Goal: Information Seeking & Learning: Learn about a topic

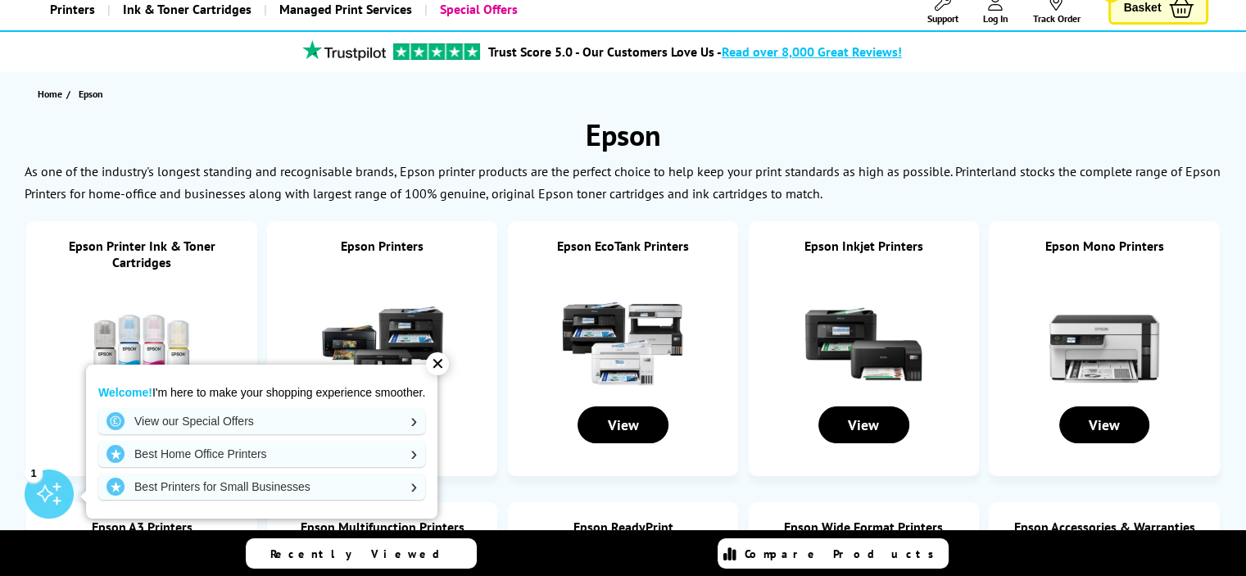
click at [439, 360] on div "✕" at bounding box center [437, 363] width 23 height 23
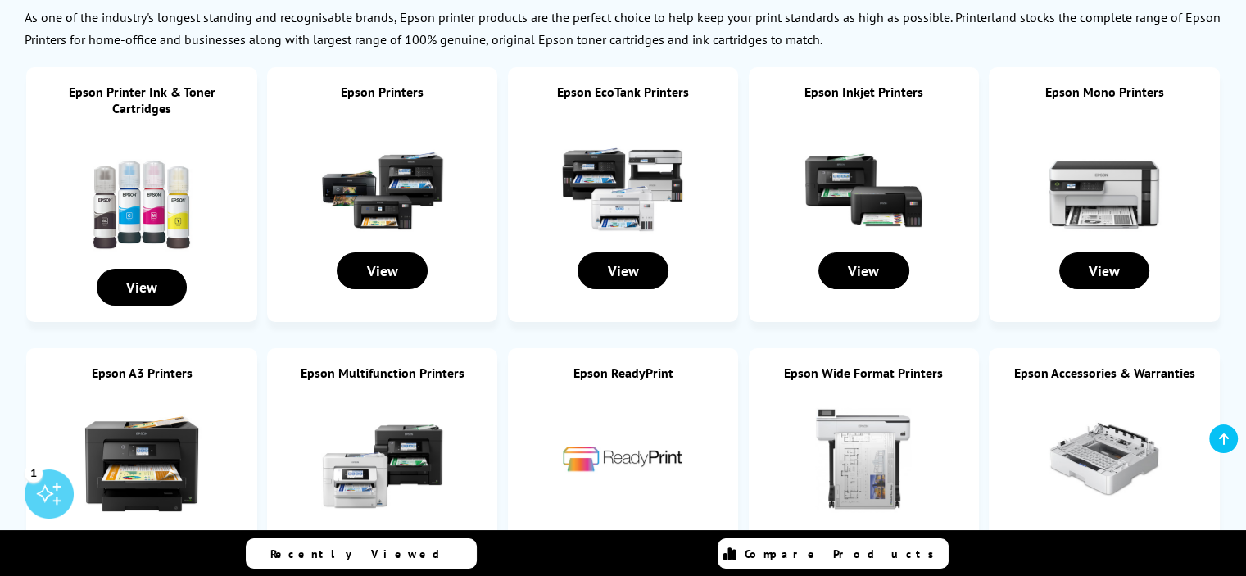
scroll to position [300, 0]
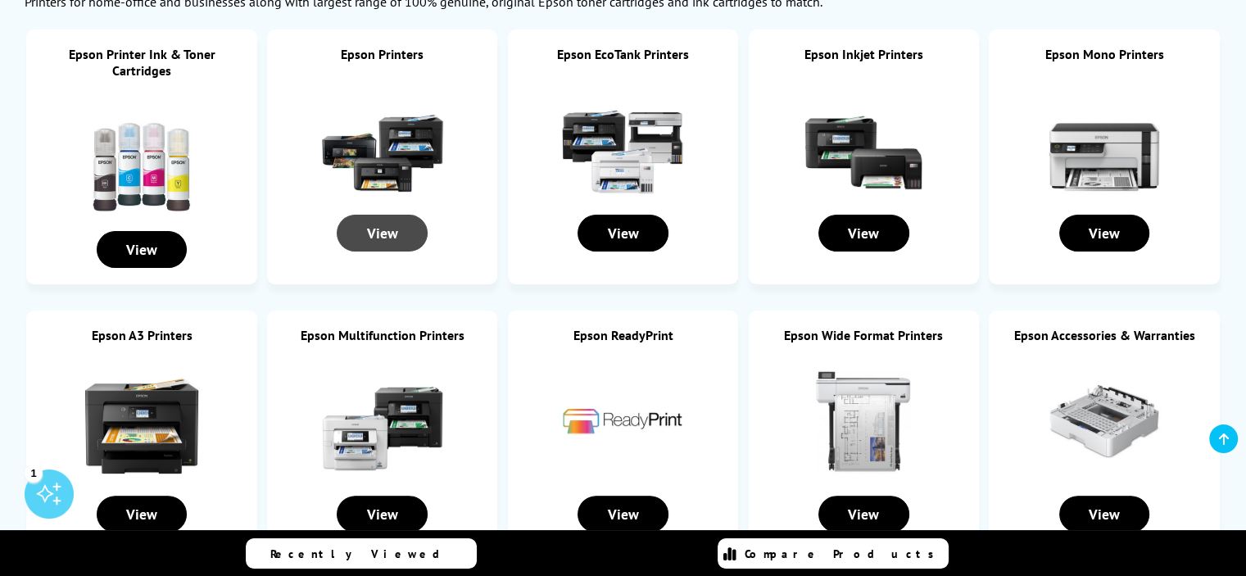
click at [389, 231] on div "View" at bounding box center [382, 233] width 91 height 37
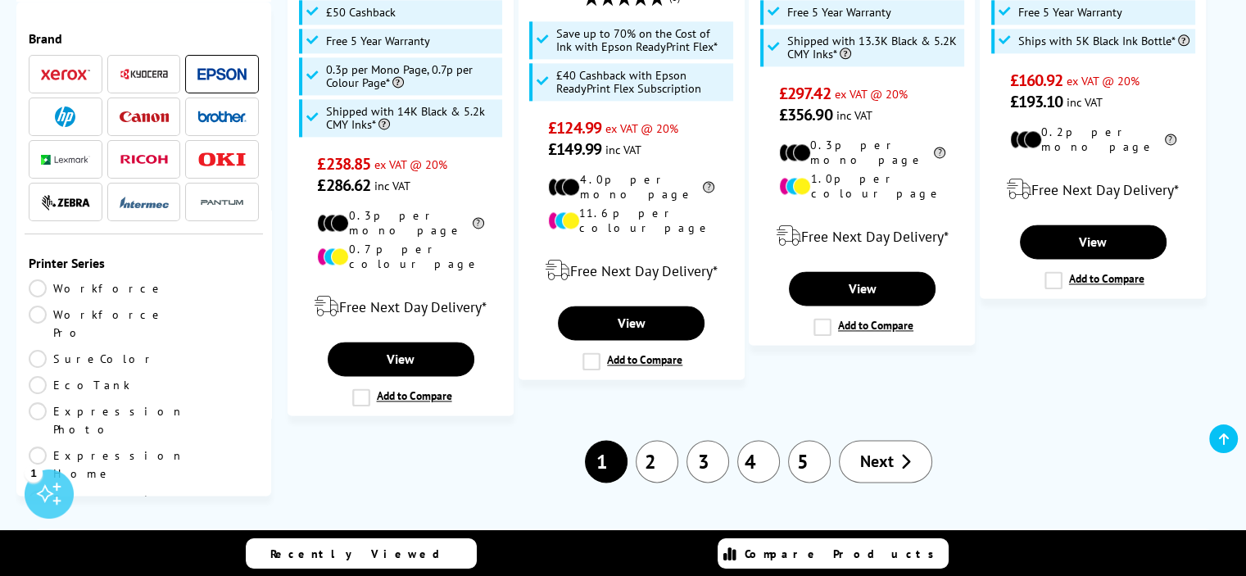
scroll to position [2352, 0]
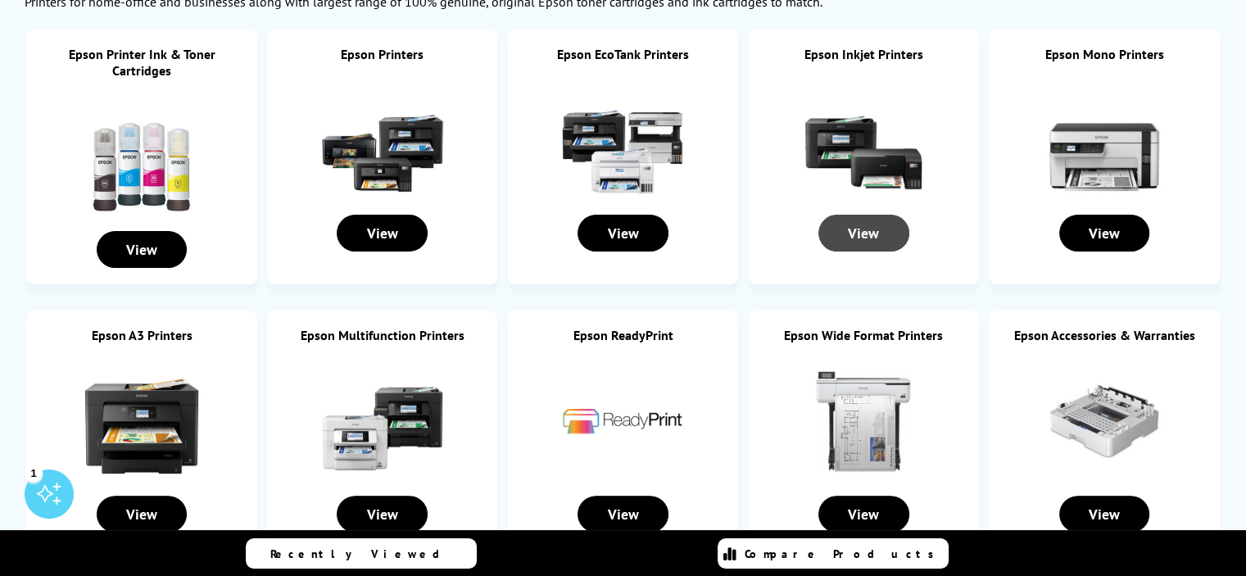
click at [871, 232] on div "View" at bounding box center [863, 233] width 91 height 37
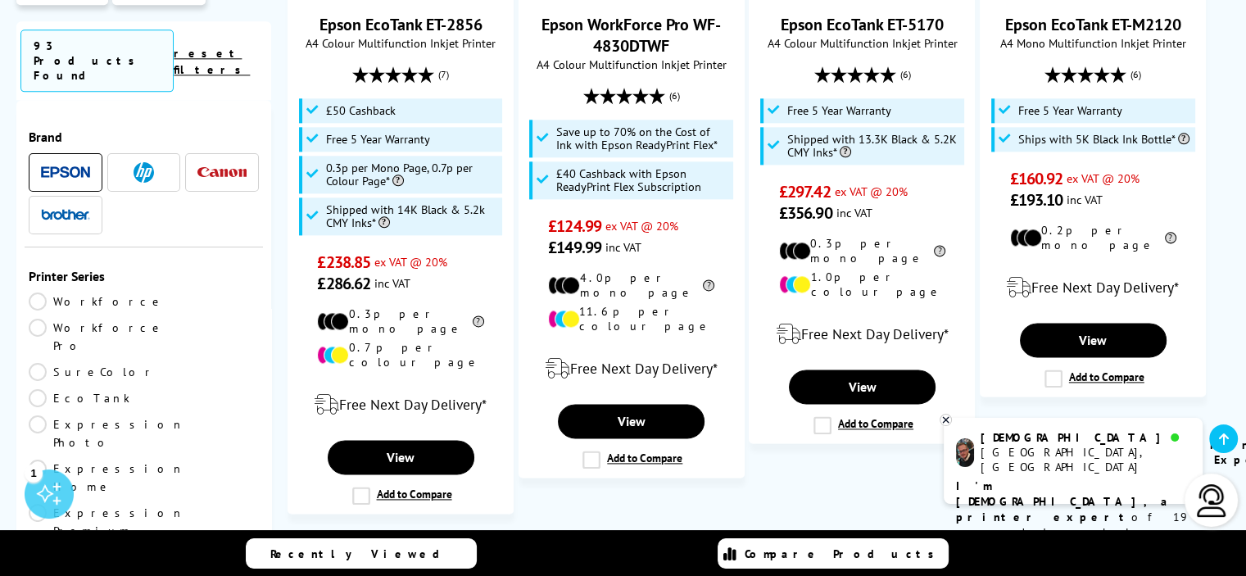
scroll to position [2142, 0]
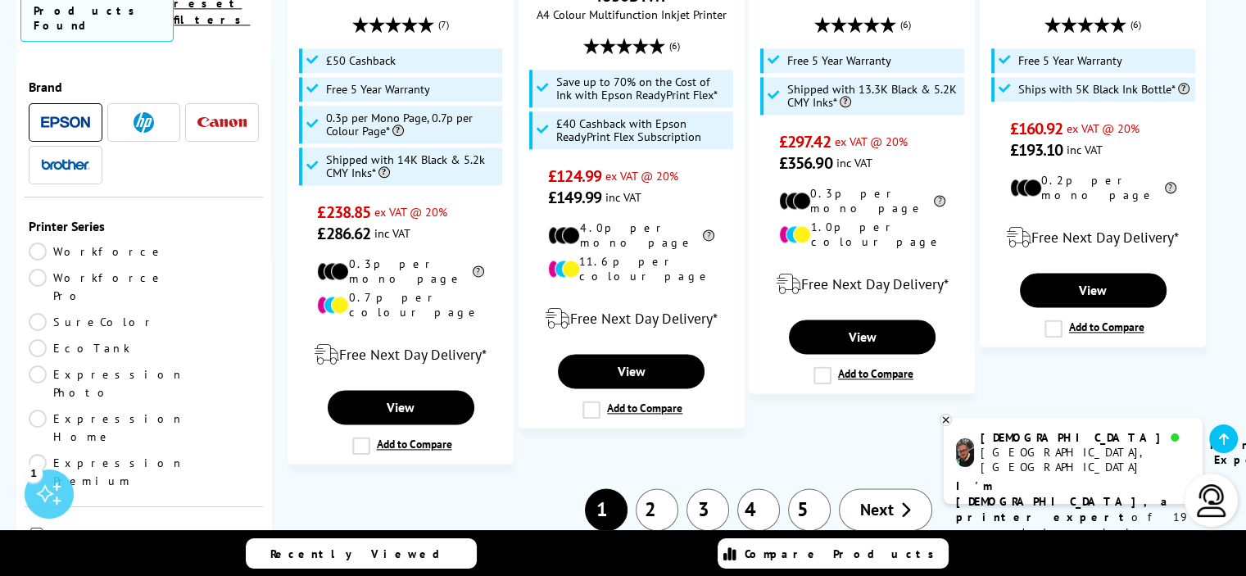
click at [871, 499] on span "Next" at bounding box center [877, 509] width 34 height 21
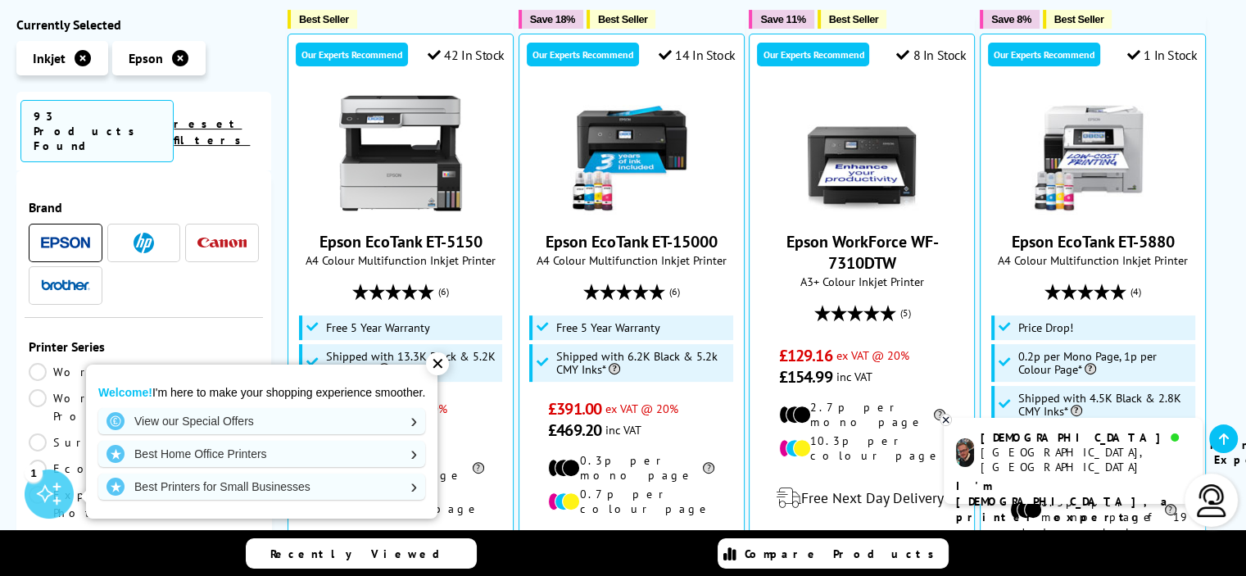
scroll to position [431, 0]
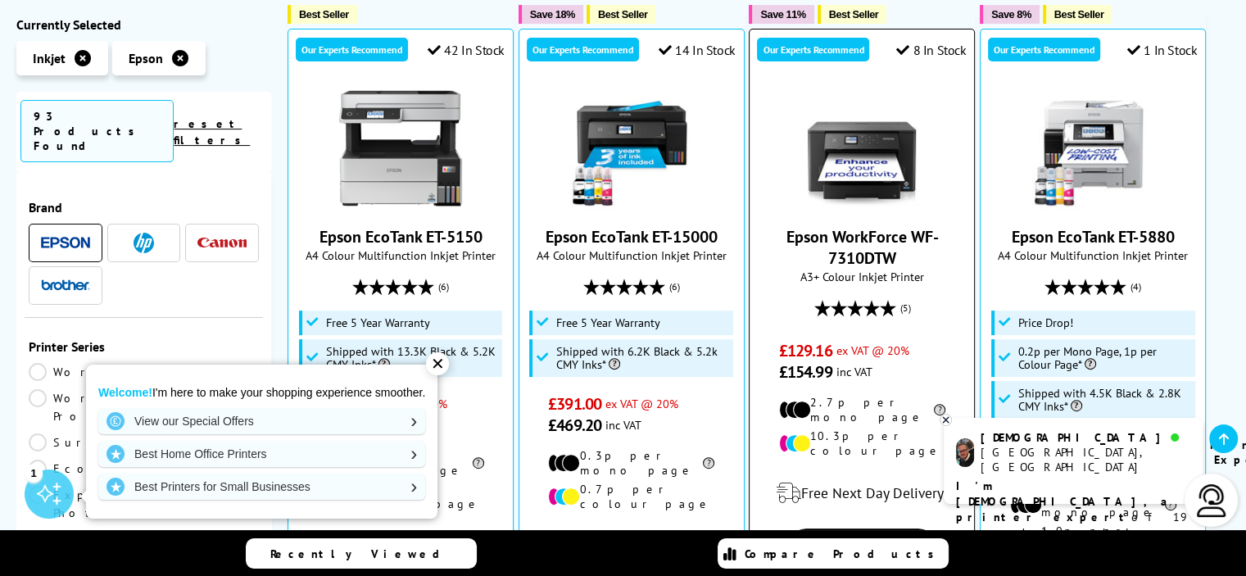
drag, startPoint x: 444, startPoint y: 360, endPoint x: 806, endPoint y: 274, distance: 372.2
click at [445, 360] on div "✕" at bounding box center [437, 363] width 23 height 23
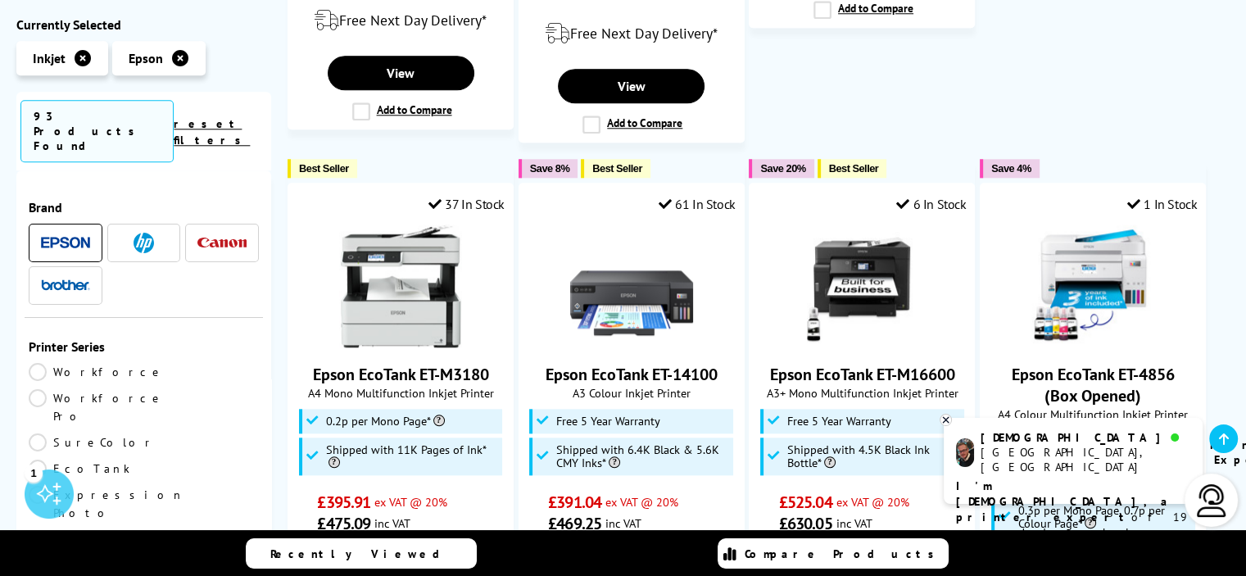
scroll to position [0, 0]
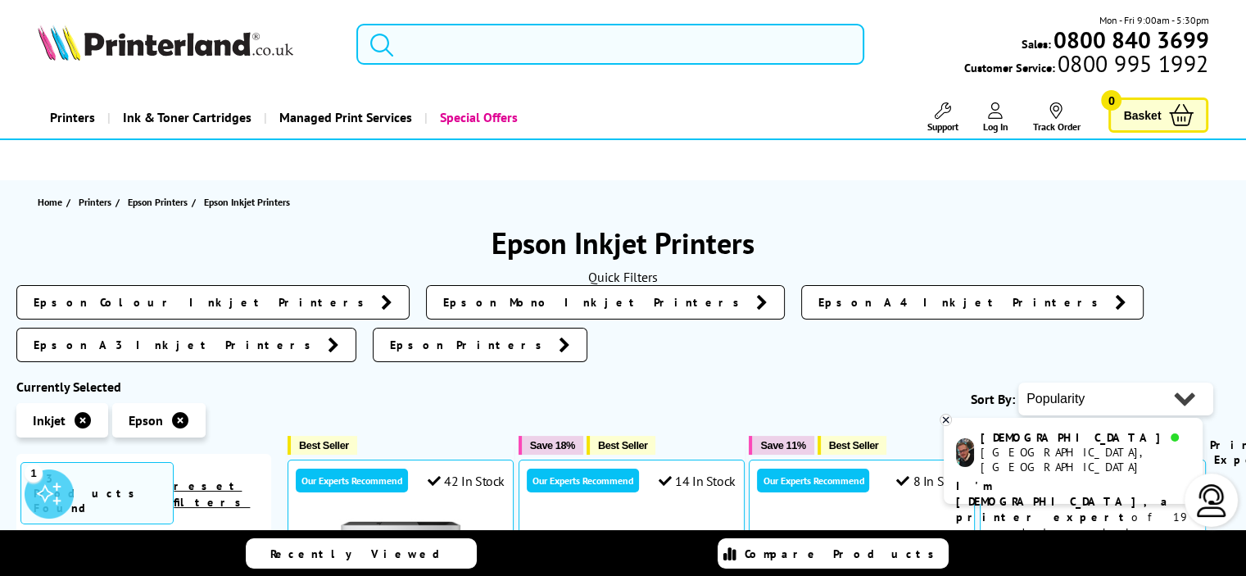
click at [418, 43] on input "search" at bounding box center [610, 44] width 508 height 41
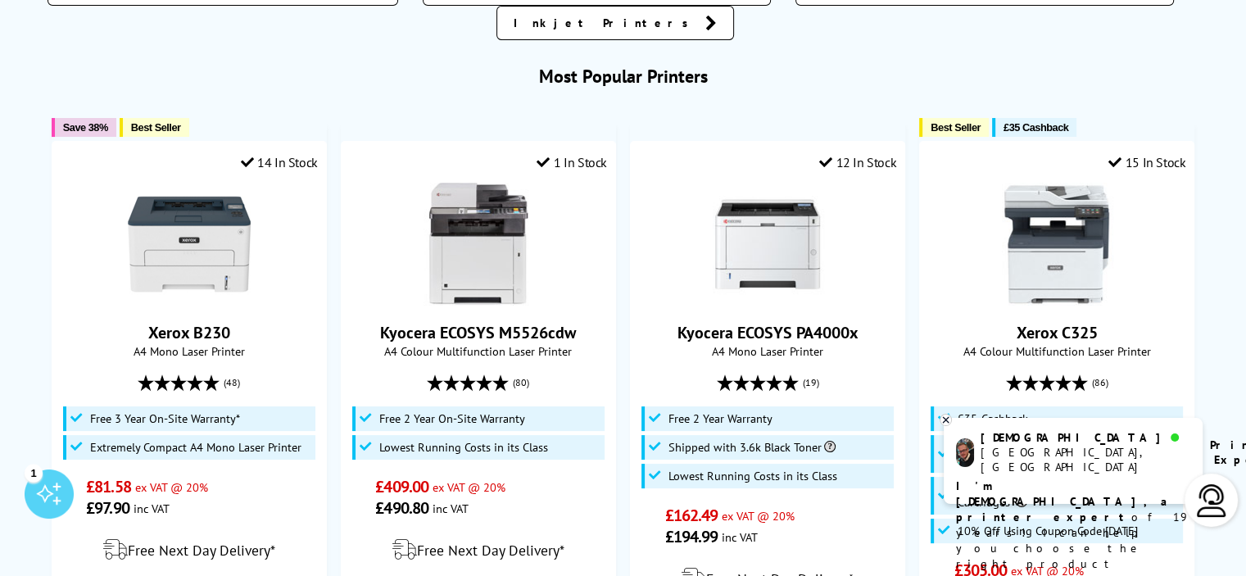
scroll to position [175, 0]
